Goal: Task Accomplishment & Management: Use online tool/utility

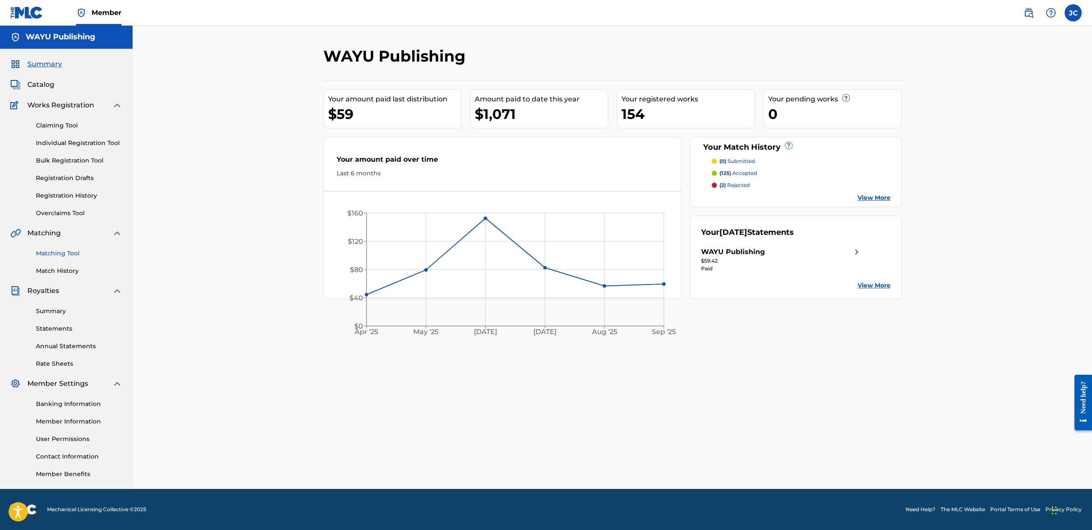
click at [71, 254] on link "Matching Tool" at bounding box center [79, 253] width 86 height 9
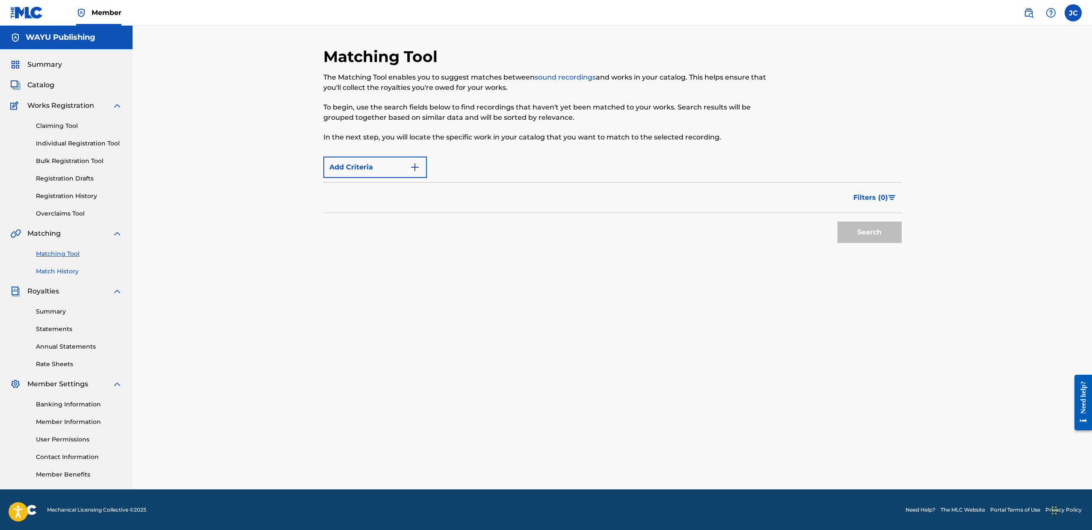
click at [65, 272] on link "Match History" at bounding box center [79, 271] width 86 height 9
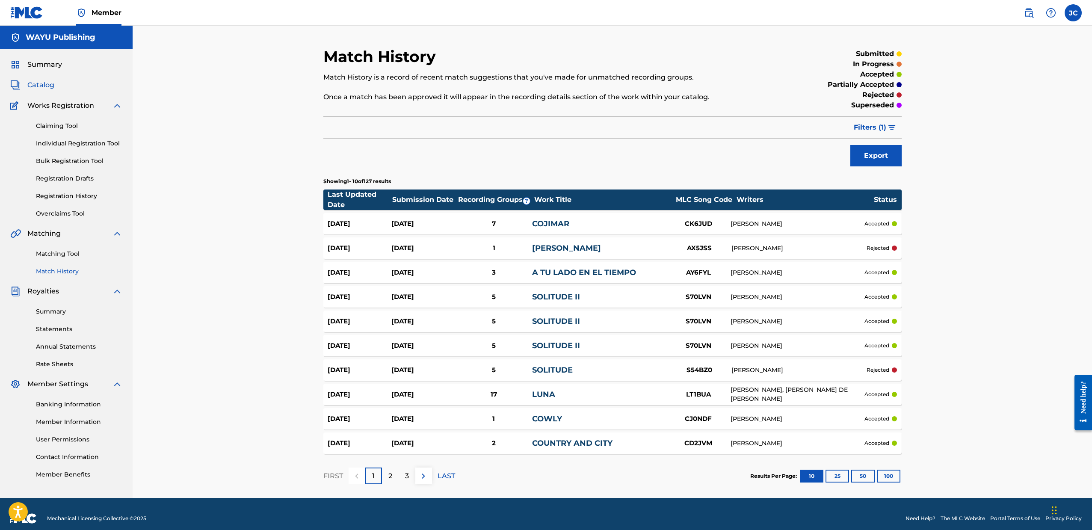
click at [47, 86] on span "Catalog" at bounding box center [40, 85] width 27 height 10
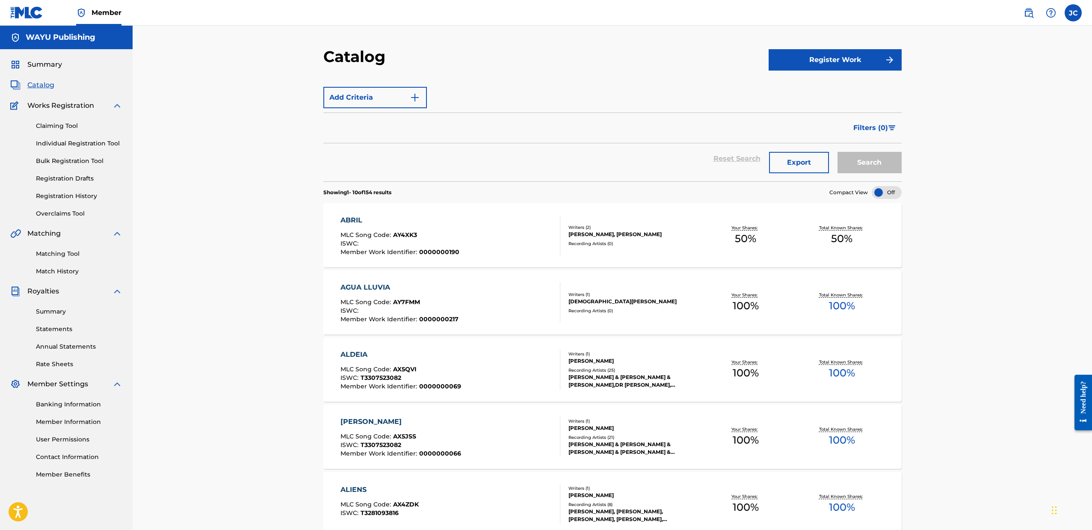
click at [635, 255] on div "ABRIL MLC Song Code : AY4XK3 ISWC : Member Work Identifier : 0000000190 Writers…" at bounding box center [612, 235] width 578 height 64
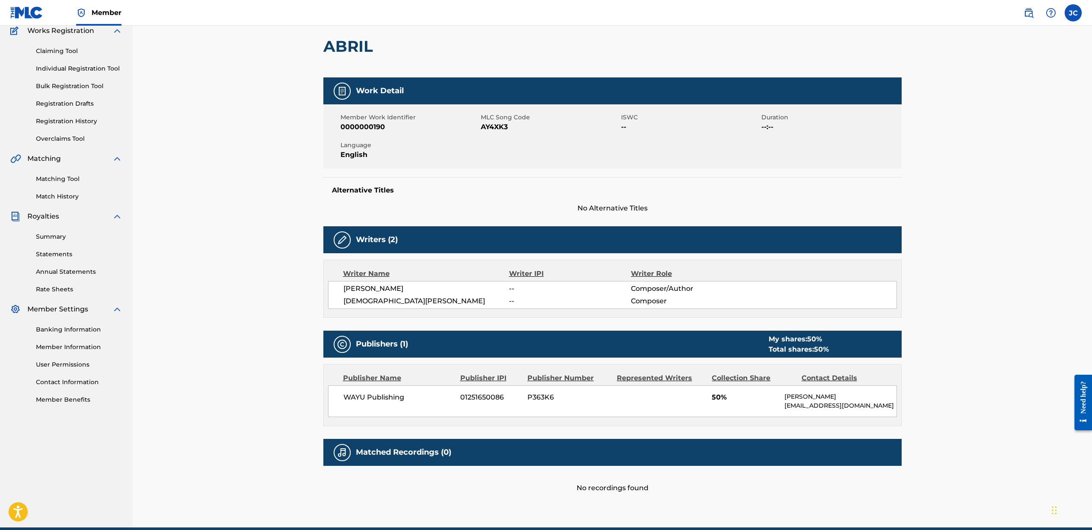
scroll to position [103, 0]
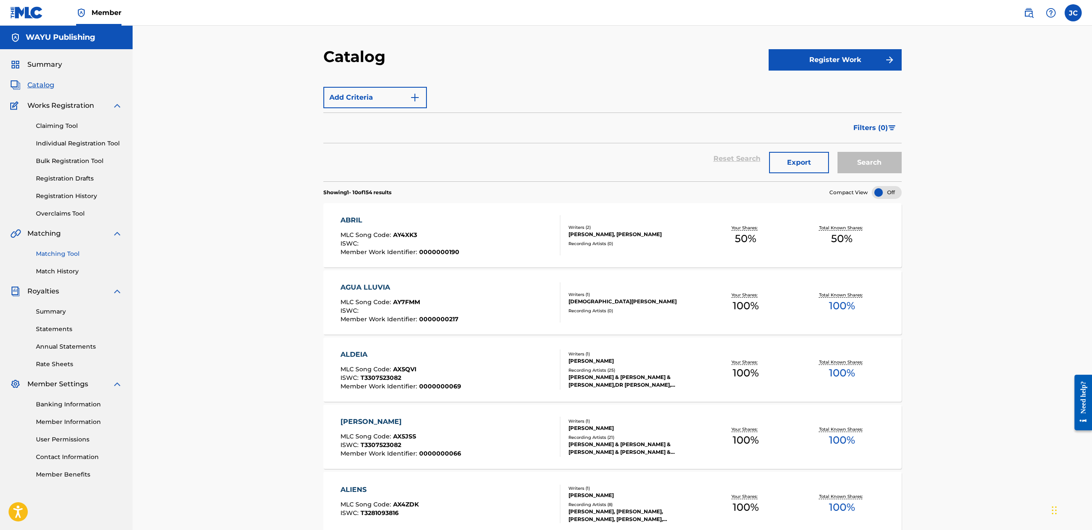
click at [71, 256] on link "Matching Tool" at bounding box center [79, 253] width 86 height 9
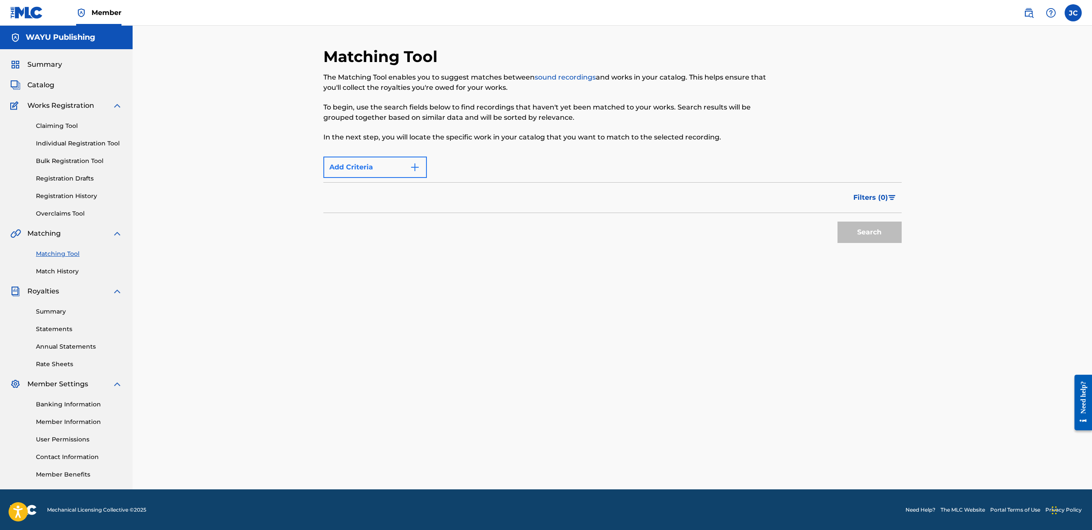
click at [387, 172] on button "Add Criteria" at bounding box center [374, 167] width 103 height 21
click at [411, 167] on img "Search Form" at bounding box center [415, 167] width 10 height 10
drag, startPoint x: 410, startPoint y: 166, endPoint x: 452, endPoint y: 165, distance: 41.5
click at [410, 166] on div "Max Criteria Reached" at bounding box center [374, 167] width 103 height 21
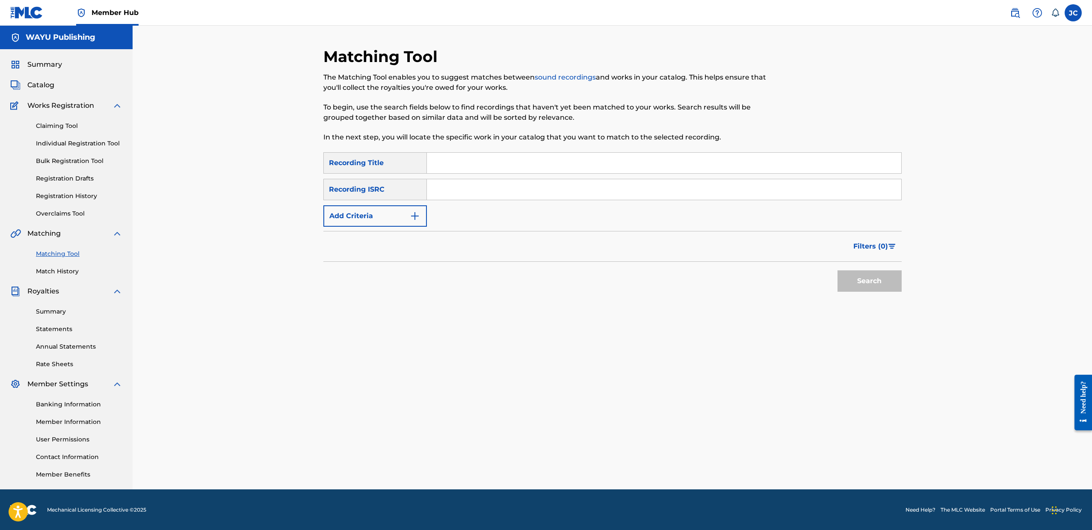
click at [452, 162] on input "Search Form" at bounding box center [664, 163] width 474 height 21
drag, startPoint x: 1091, startPoint y: 188, endPoint x: 1083, endPoint y: 189, distance: 8.3
click at [1091, 188] on div "Matching Tool The Matching Tool enables you to suggest matches between sound re…" at bounding box center [612, 257] width 959 height 464
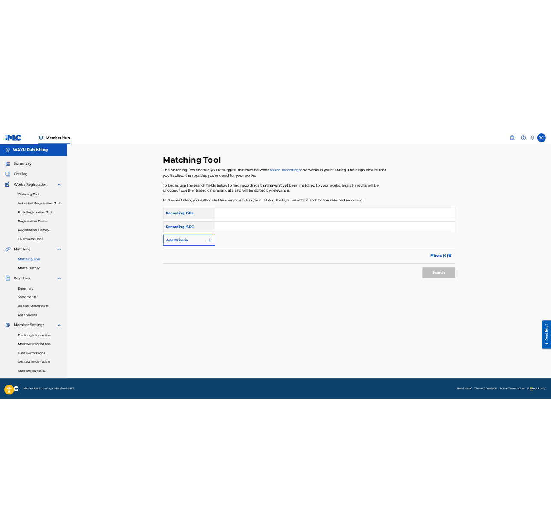
scroll to position [0, 0]
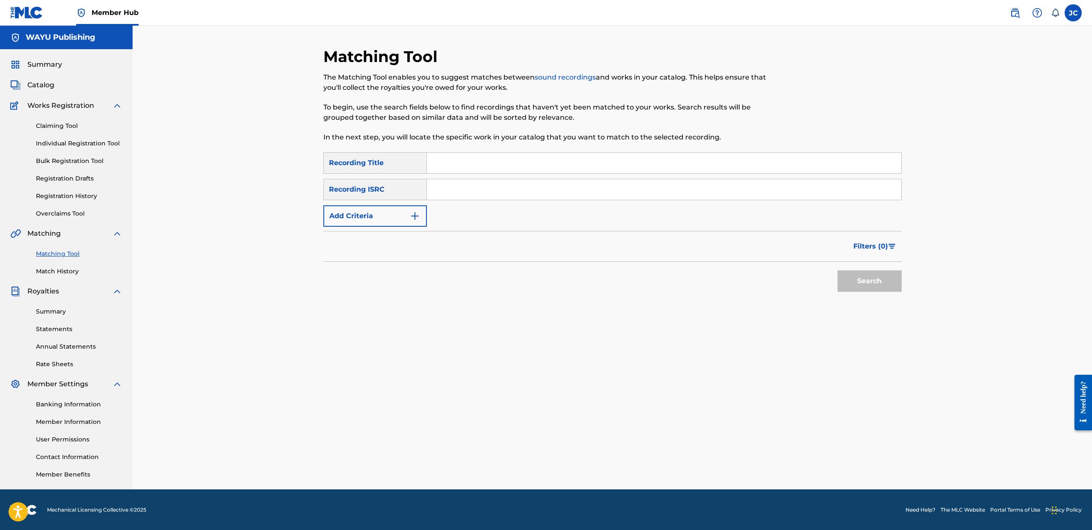
click at [1066, 191] on div "Matching Tool The Matching Tool enables you to suggest matches between sound re…" at bounding box center [612, 258] width 959 height 464
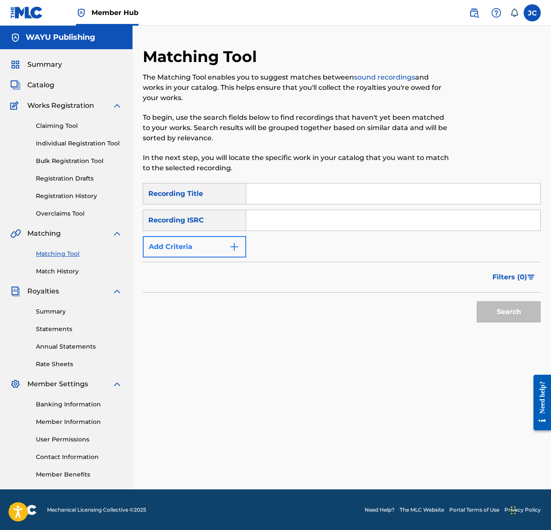
click at [229, 246] on img "Search Form" at bounding box center [234, 247] width 10 height 10
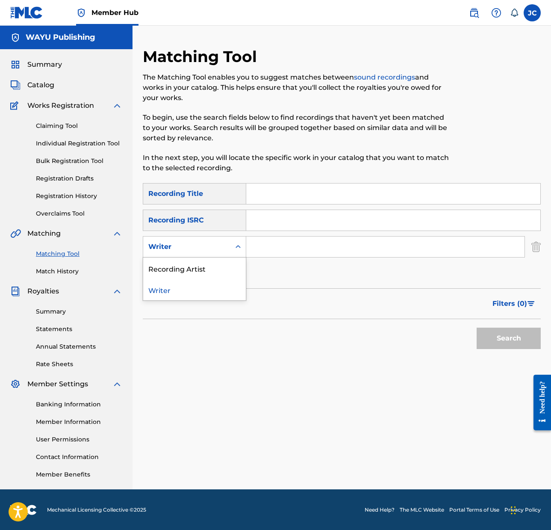
click at [225, 250] on div "Writer" at bounding box center [186, 247] width 77 height 10
click at [538, 247] on img "Search Form" at bounding box center [536, 246] width 9 height 21
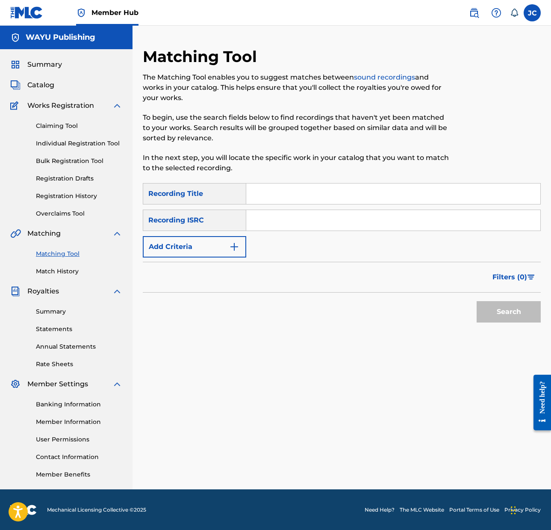
click at [299, 192] on input "Search Form" at bounding box center [393, 193] width 294 height 21
type input "PORTENOS"
click at [281, 223] on input "Search Form" at bounding box center [393, 220] width 294 height 21
paste input "qzhn52184848"
type input "qzhn52184848"
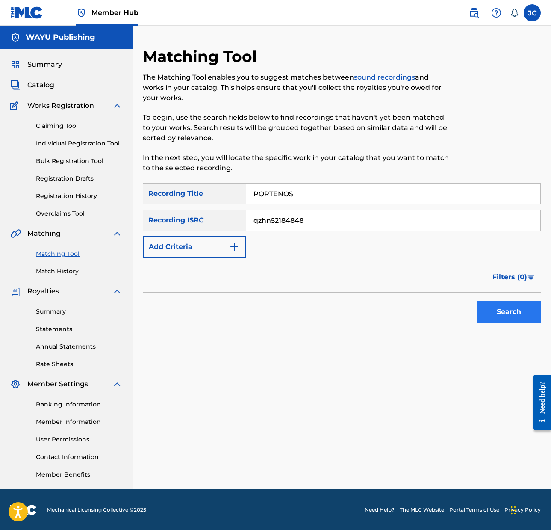
click at [520, 314] on button "Search" at bounding box center [509, 311] width 64 height 21
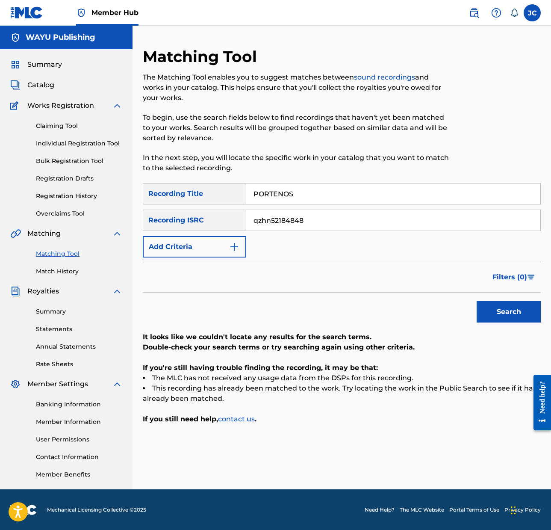
click at [308, 194] on input "PORTENOS" at bounding box center [393, 193] width 294 height 21
type input "PORTE"
click at [511, 307] on button "Search" at bounding box center [509, 311] width 64 height 21
drag, startPoint x: 213, startPoint y: 191, endPoint x: 188, endPoint y: 190, distance: 24.8
click at [188, 190] on div "SearchWithCriteria8acfa433-cc3f-4861-9c47-1a2935bc756f Recording Title PORTE" at bounding box center [342, 193] width 398 height 21
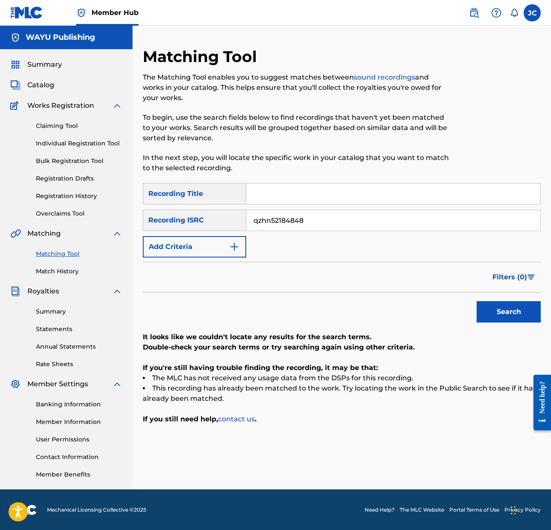
click at [502, 313] on button "Search" at bounding box center [509, 311] width 64 height 21
click at [323, 221] on input "qzhn52184848" at bounding box center [393, 220] width 294 height 21
paste input "US83Z233692"
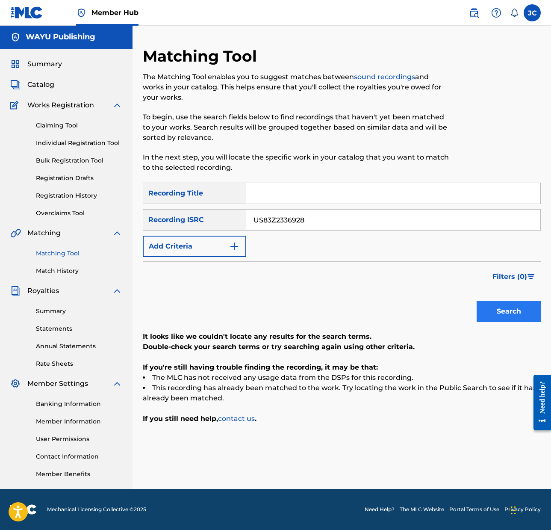
type input "US83Z2336928"
click at [517, 312] on button "Search" at bounding box center [509, 311] width 64 height 21
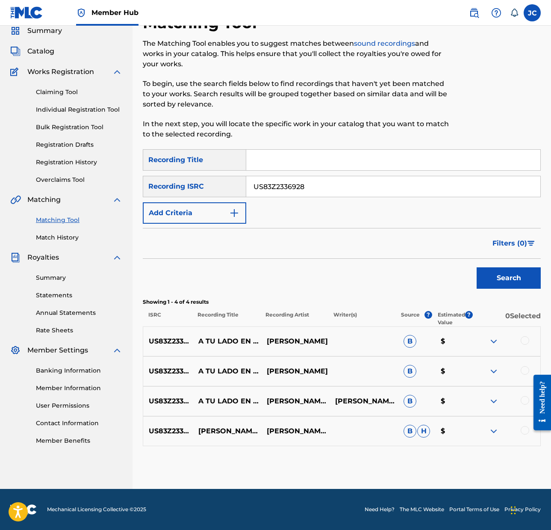
scroll to position [34, 0]
click at [523, 342] on div at bounding box center [525, 340] width 9 height 9
click at [525, 371] on div at bounding box center [525, 370] width 9 height 9
click at [524, 400] on div at bounding box center [525, 400] width 9 height 9
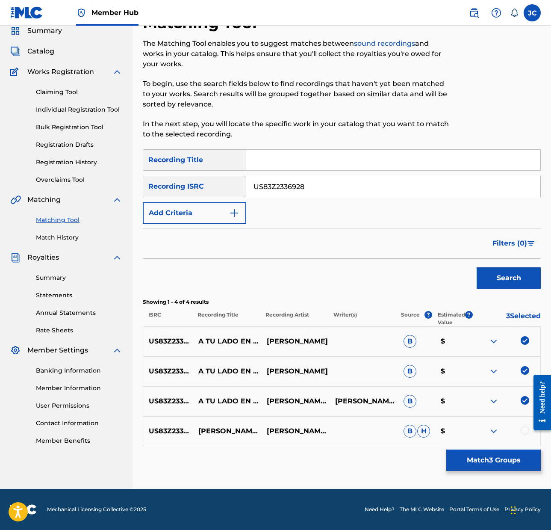
click at [526, 429] on div at bounding box center [525, 430] width 9 height 9
click at [489, 459] on button "Match 4 Groups" at bounding box center [493, 459] width 95 height 21
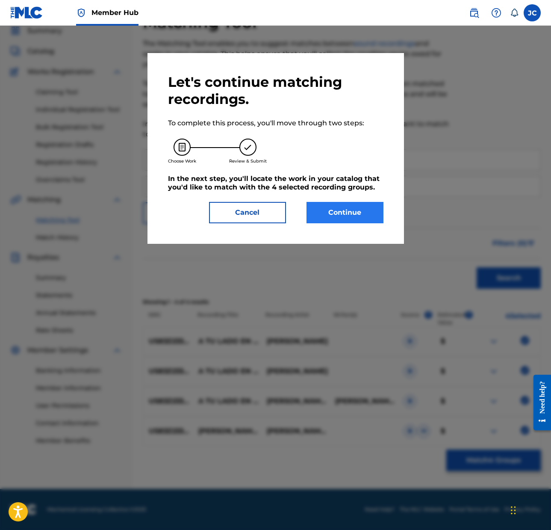
click at [353, 212] on button "Continue" at bounding box center [345, 212] width 77 height 21
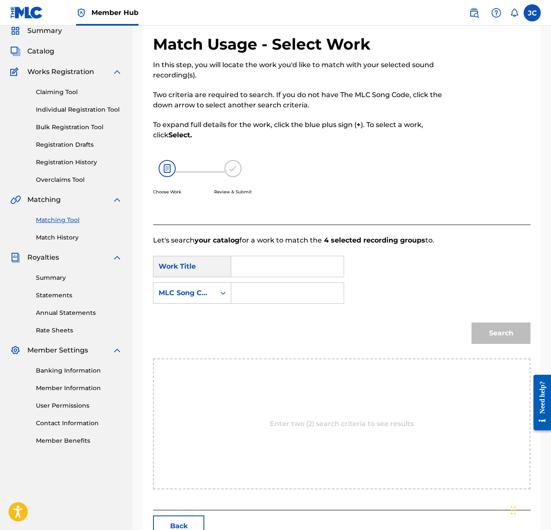
scroll to position [0, 0]
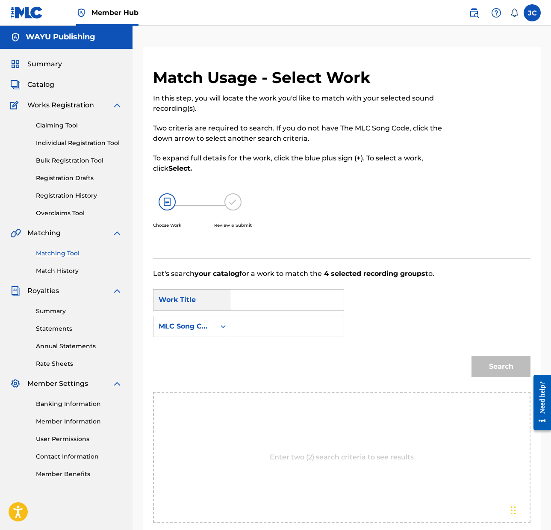
click at [270, 302] on input "Search Form" at bounding box center [288, 300] width 98 height 21
type input "a"
click at [257, 298] on input "Search Form" at bounding box center [288, 300] width 98 height 21
click at [266, 316] on input "Search Form" at bounding box center [288, 326] width 98 height 21
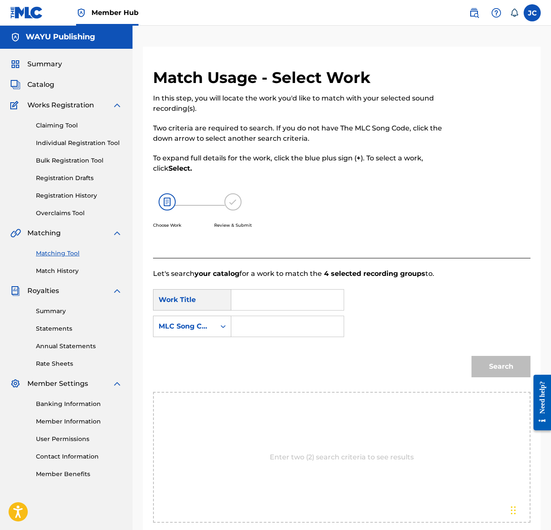
paste input "AY6FYL"
type input "AY6FYL"
click at [259, 299] on input "Search Form" at bounding box center [288, 300] width 98 height 21
click at [245, 354] on div "a tu lado en el tiempo" at bounding box center [246, 339] width 15 height 56
type input "a tu lado en el tiempo"
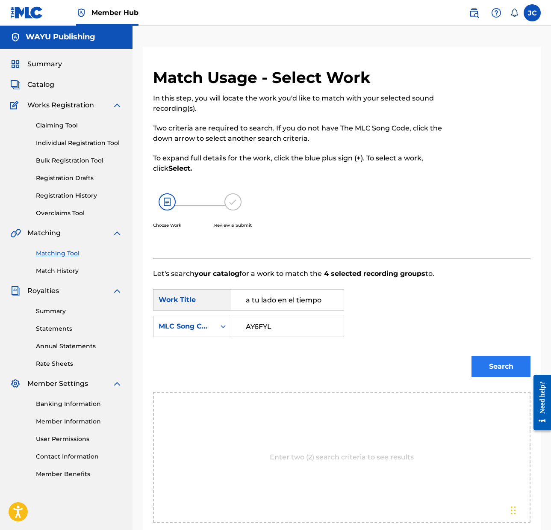
click at [501, 366] on button "Search" at bounding box center [501, 366] width 59 height 21
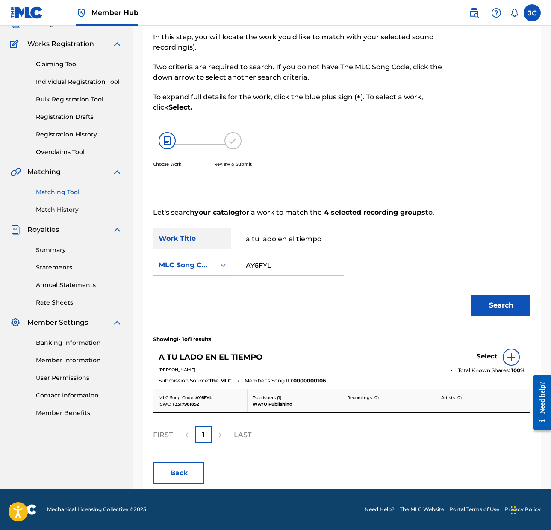
scroll to position [62, 0]
click at [492, 358] on h5 "Select" at bounding box center [487, 356] width 21 height 8
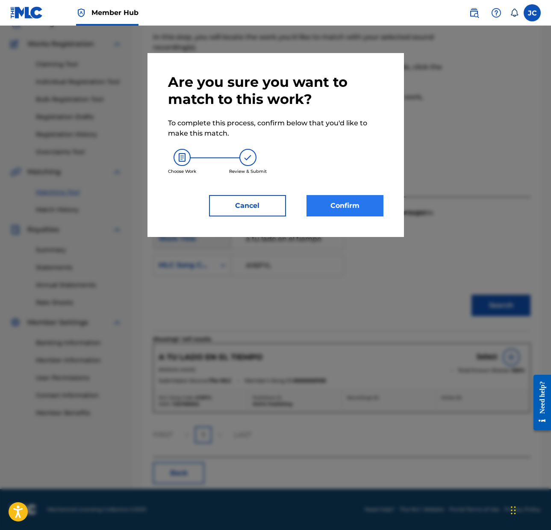
click at [341, 207] on button "Confirm" at bounding box center [345, 205] width 77 height 21
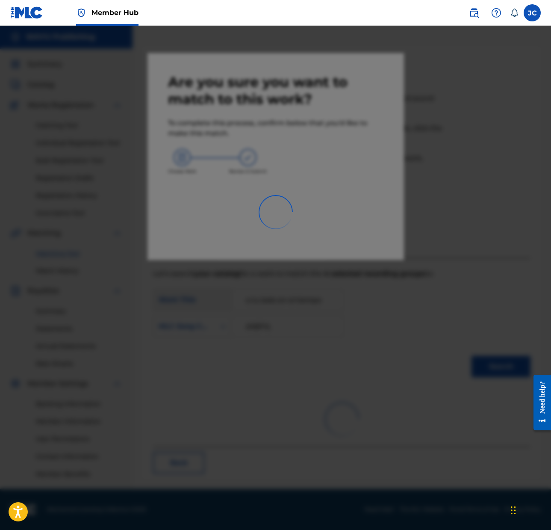
scroll to position [0, 0]
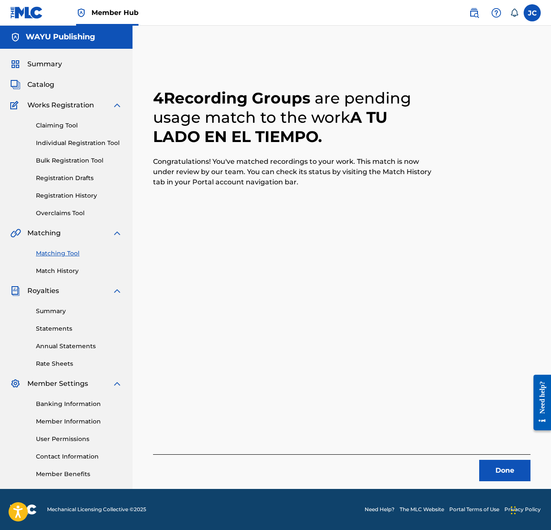
click at [65, 254] on link "Matching Tool" at bounding box center [79, 253] width 86 height 9
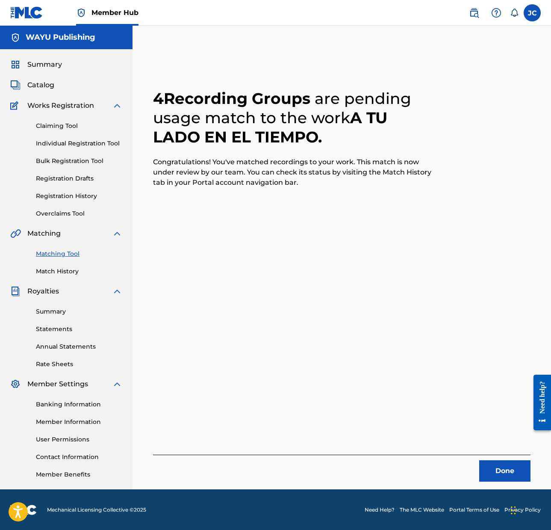
click at [70, 252] on link "Matching Tool" at bounding box center [79, 253] width 86 height 9
click at [500, 471] on button "Done" at bounding box center [504, 470] width 51 height 21
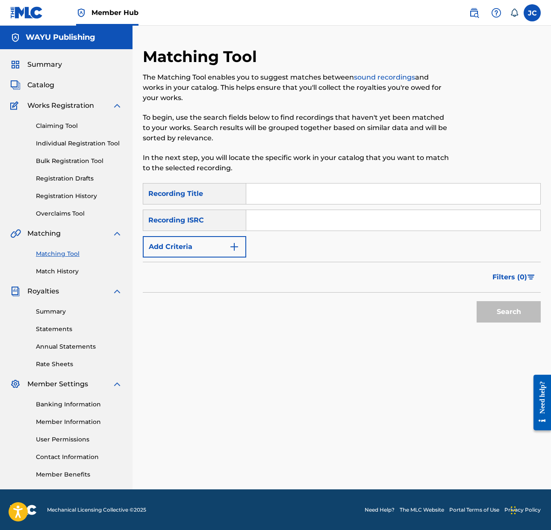
click at [263, 196] on input "Search Form" at bounding box center [393, 193] width 294 height 21
click at [263, 219] on input "Search Form" at bounding box center [393, 220] width 294 height 21
paste input "USA2P1172945"
click at [515, 316] on button "Search" at bounding box center [509, 311] width 64 height 21
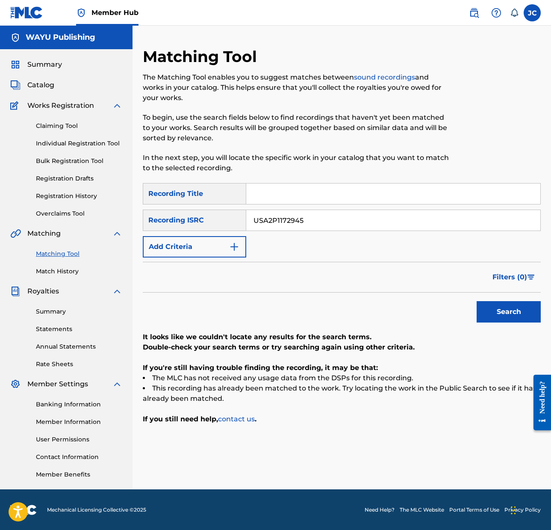
drag, startPoint x: 339, startPoint y: 214, endPoint x: 334, endPoint y: 216, distance: 4.8
click at [338, 214] on input "USA2P1172945" at bounding box center [393, 220] width 294 height 21
paste input "QZS672541350"
click at [504, 317] on button "Search" at bounding box center [509, 311] width 64 height 21
click at [355, 220] on input "QZS672541350" at bounding box center [393, 220] width 294 height 21
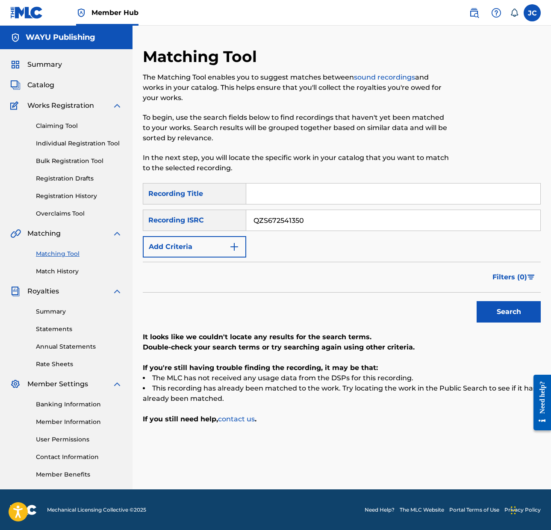
paste input "KDK2579424"
click at [500, 317] on button "Search" at bounding box center [509, 311] width 64 height 21
click at [326, 216] on input "QZKDK2579424" at bounding box center [393, 220] width 294 height 21
paste input "S652567417"
click at [503, 310] on button "Search" at bounding box center [509, 311] width 64 height 21
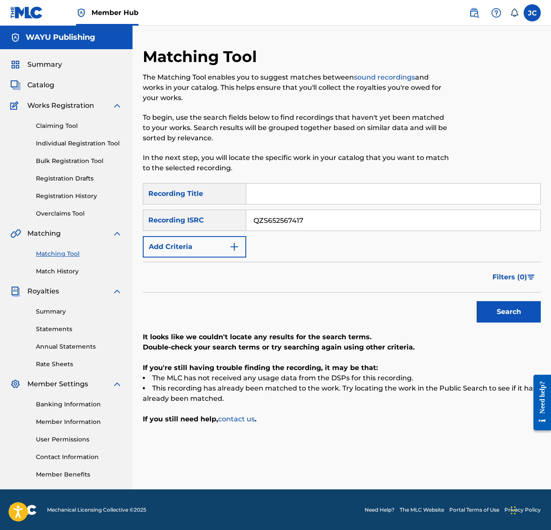
click at [305, 222] on input "QZS652567417" at bounding box center [393, 220] width 294 height 21
paste input "DEH742101433"
type input "DEH742101433"
click at [497, 309] on button "Search" at bounding box center [509, 311] width 64 height 21
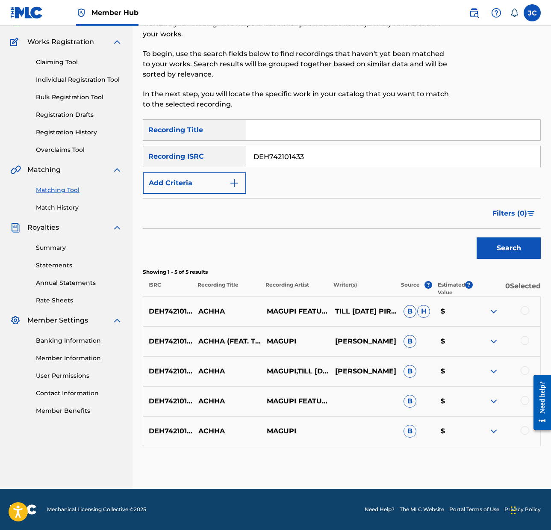
scroll to position [64, 0]
click at [528, 313] on div at bounding box center [525, 310] width 9 height 9
click at [523, 341] on div at bounding box center [525, 340] width 9 height 9
click at [525, 375] on div at bounding box center [506, 371] width 68 height 10
click at [526, 373] on div at bounding box center [525, 370] width 9 height 9
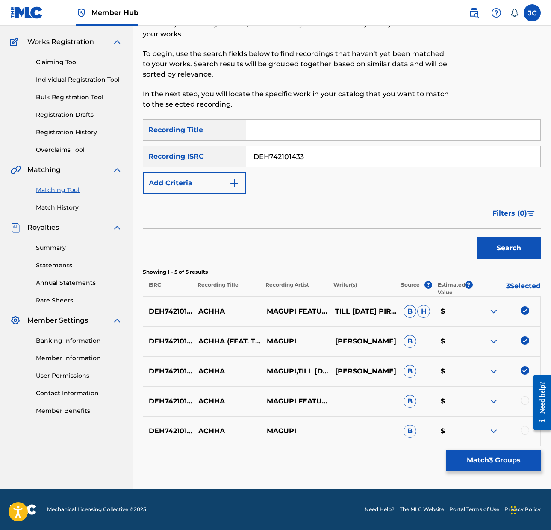
click at [526, 402] on div at bounding box center [525, 400] width 9 height 9
click at [525, 432] on div at bounding box center [525, 430] width 9 height 9
click at [507, 461] on button "Match 5 Groups" at bounding box center [493, 459] width 95 height 21
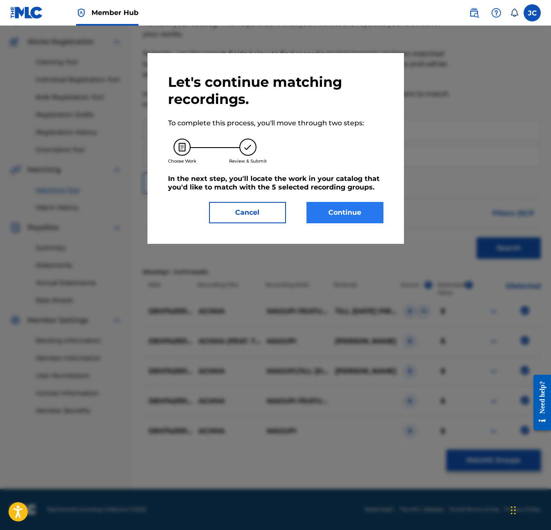
click at [331, 217] on button "Continue" at bounding box center [345, 212] width 77 height 21
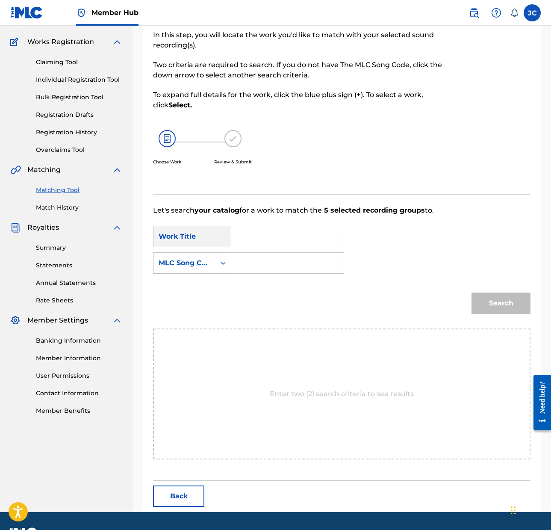
scroll to position [0, 0]
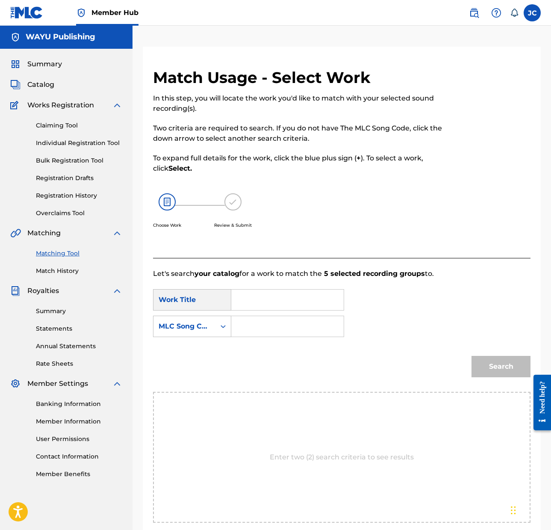
click at [268, 300] on input "Search Form" at bounding box center [288, 300] width 98 height 21
click at [265, 298] on input "Search Form" at bounding box center [288, 300] width 98 height 21
paste input "Achha"
type input "Achha"
click at [288, 322] on input "Search Form" at bounding box center [288, 326] width 98 height 21
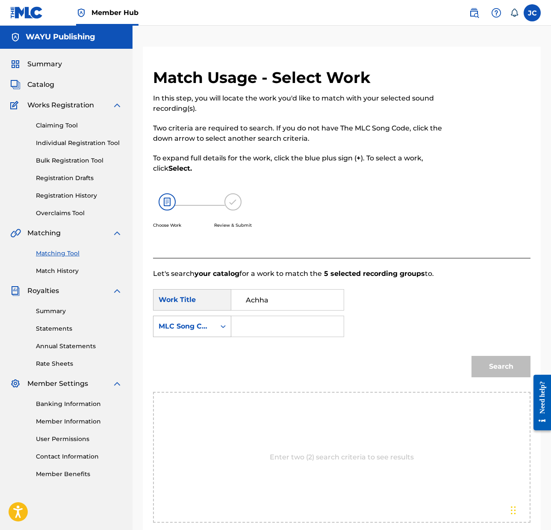
click at [217, 329] on div "Search Form" at bounding box center [223, 326] width 15 height 15
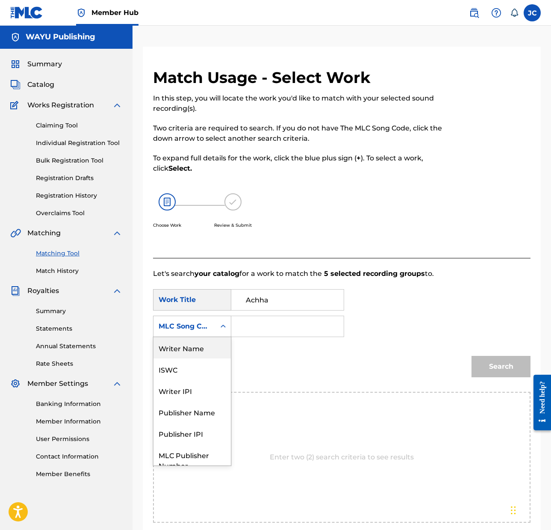
scroll to position [0, 0]
click at [202, 411] on div "Publisher Name" at bounding box center [192, 411] width 77 height 21
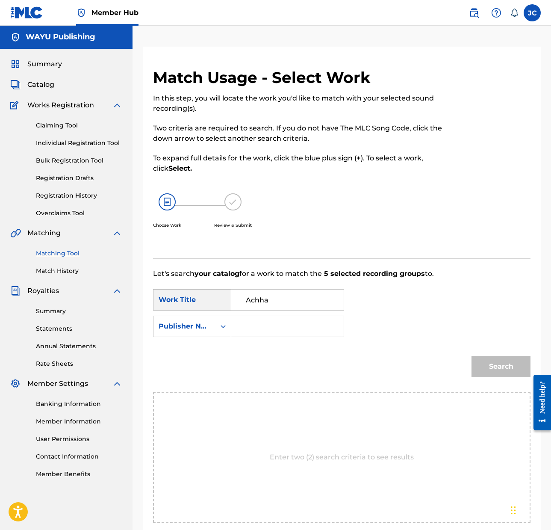
click at [263, 326] on input "Search Form" at bounding box center [288, 326] width 98 height 21
type input "wayu"
click at [486, 364] on button "Search" at bounding box center [501, 366] width 59 height 21
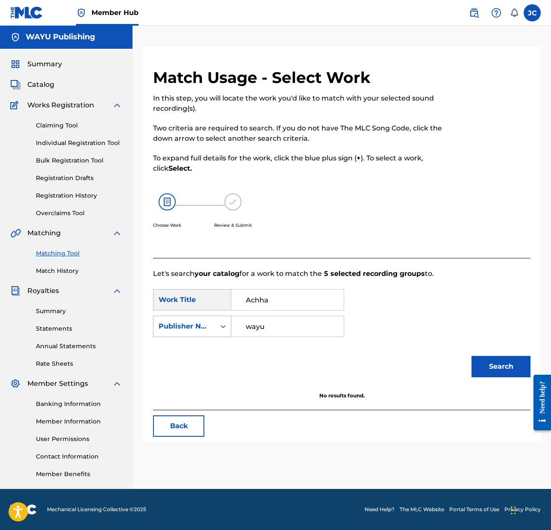
drag, startPoint x: 301, startPoint y: 326, endPoint x: 219, endPoint y: 325, distance: 81.3
click at [213, 325] on div "SearchWithCriteria2b8e6f77-09e1-469d-ba9d-509dd1571d40 Publisher Name wayu" at bounding box center [248, 326] width 191 height 21
click at [503, 373] on div "Search" at bounding box center [498, 364] width 63 height 34
click at [207, 323] on div "Publisher Name" at bounding box center [185, 326] width 52 height 10
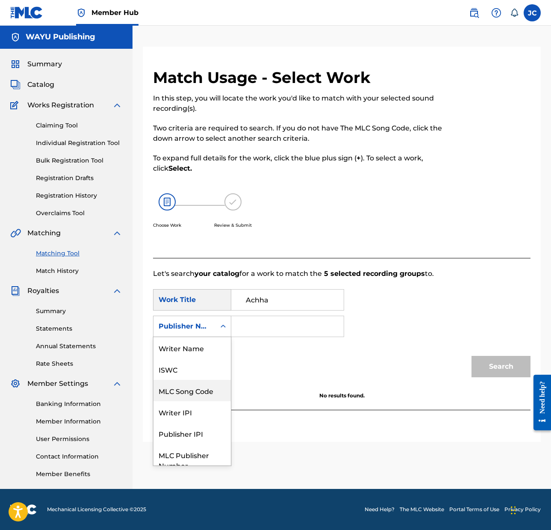
click at [194, 388] on div "MLC Song Code" at bounding box center [192, 390] width 77 height 21
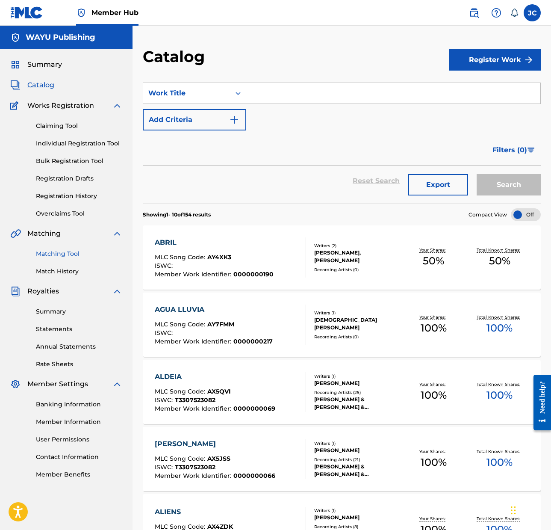
click at [58, 255] on link "Matching Tool" at bounding box center [79, 253] width 86 height 9
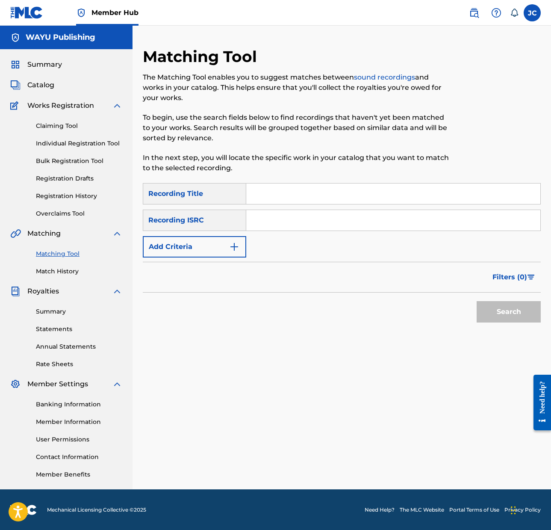
click at [284, 219] on input "Search Form" at bounding box center [393, 220] width 294 height 21
paste input "US83Z2225645"
click at [506, 315] on button "Search" at bounding box center [509, 311] width 64 height 21
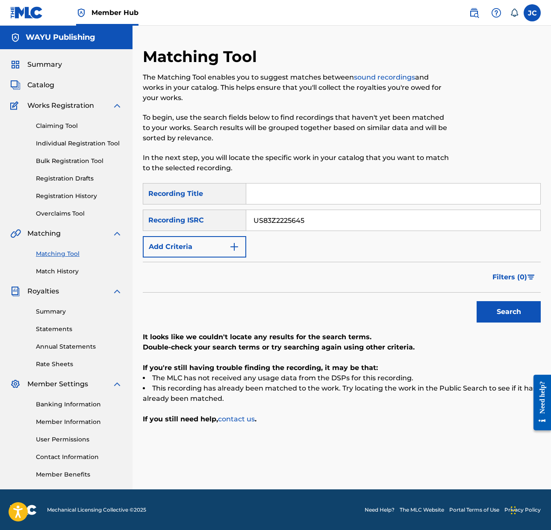
click at [311, 219] on input "US83Z2225645" at bounding box center [393, 220] width 294 height 21
paste input "9"
click at [517, 315] on button "Search" at bounding box center [509, 311] width 64 height 21
click at [317, 220] on input "US83Z2225649" at bounding box center [393, 220] width 294 height 21
paste input "12165"
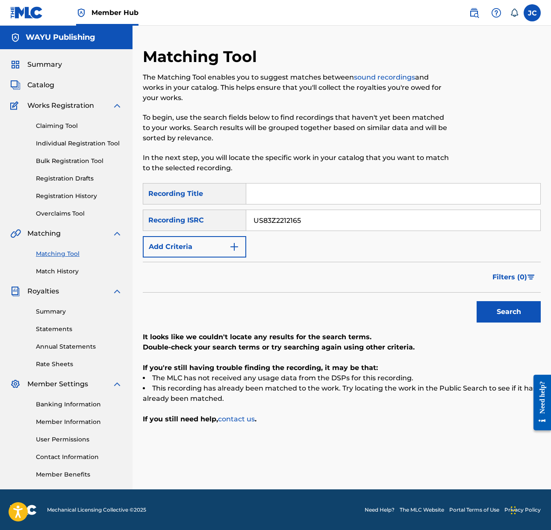
click at [505, 316] on button "Search" at bounding box center [509, 311] width 64 height 21
click at [324, 222] on input "US83Z2212165" at bounding box center [393, 220] width 294 height 21
paste input "TCACR1616253"
click at [513, 313] on button "Search" at bounding box center [509, 311] width 64 height 21
click at [310, 219] on input "TCACR1616253" at bounding box center [393, 220] width 294 height 21
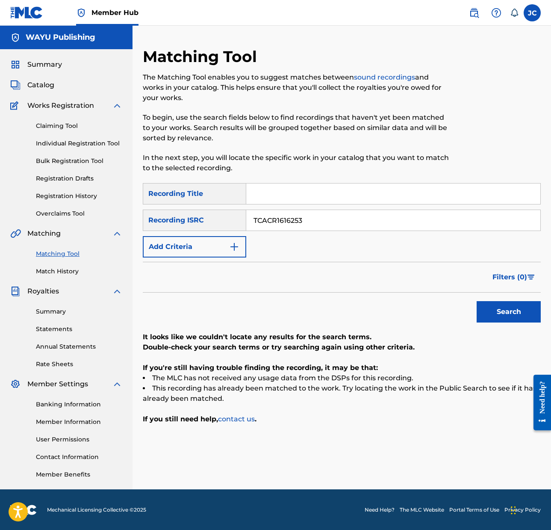
paste input "US83Z2021755"
type input "US83Z2021755"
click at [508, 310] on button "Search" at bounding box center [509, 311] width 64 height 21
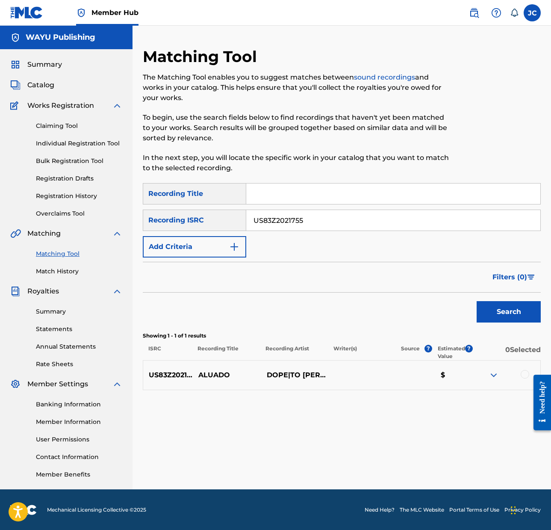
click at [525, 373] on div at bounding box center [525, 374] width 9 height 9
click at [500, 459] on button "Match 1 Group" at bounding box center [493, 459] width 95 height 21
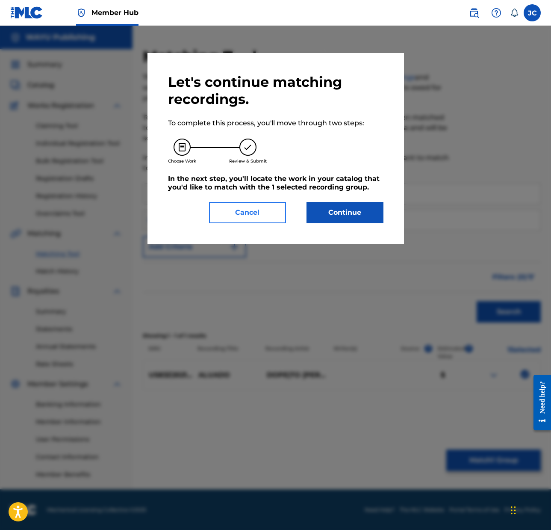
click at [251, 212] on button "Cancel" at bounding box center [247, 212] width 77 height 21
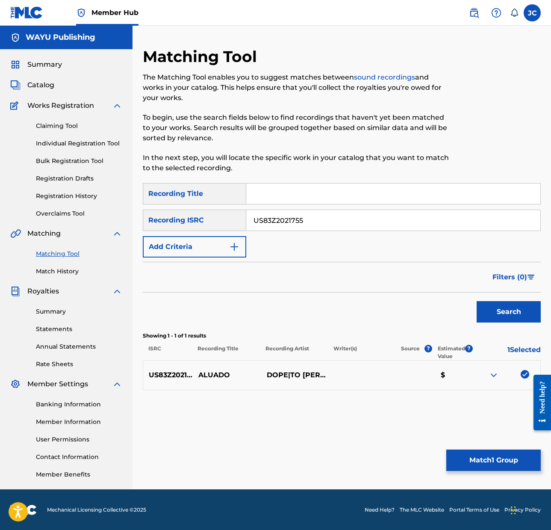
click at [251, 212] on input "US83Z2021755" at bounding box center [393, 220] width 294 height 21
click at [38, 83] on span "Catalog" at bounding box center [40, 85] width 27 height 10
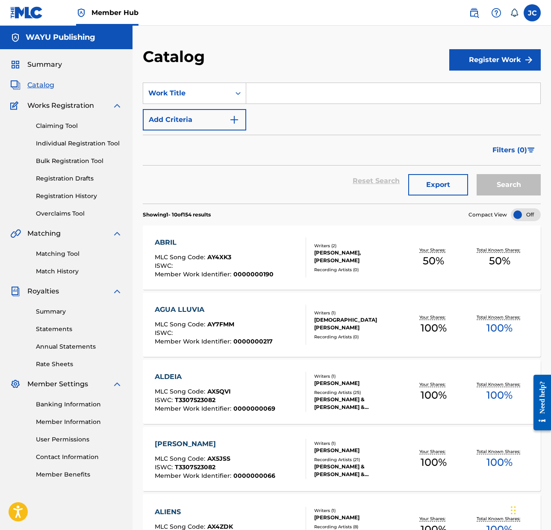
click at [307, 94] on input "Search Form" at bounding box center [393, 93] width 294 height 21
type input "aluado"
click at [498, 187] on button "Search" at bounding box center [509, 184] width 64 height 21
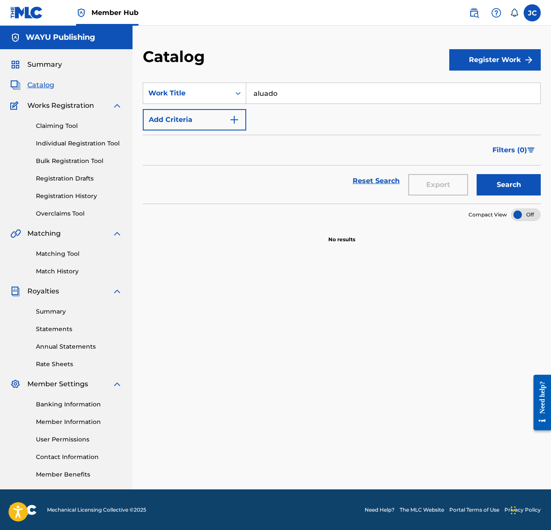
drag, startPoint x: 263, startPoint y: 399, endPoint x: 259, endPoint y: 399, distance: 4.7
click at [263, 399] on div "SearchWithCriteriadbc63d96-5a35-41ac-abd2-8470625ff7bf Work Title aluado Add Cr…" at bounding box center [342, 293] width 398 height 442
